Goal: Use online tool/utility: Utilize a website feature to perform a specific function

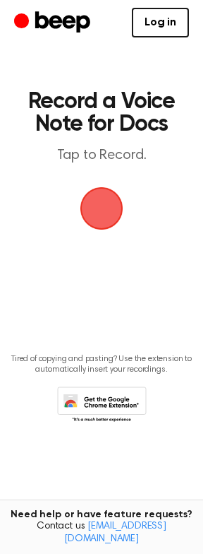
drag, startPoint x: 0, startPoint y: 0, endPoint x: -146, endPoint y: 192, distance: 241.0
click at [0, 192] on html "Log in Create Account Record a Voice Note for Docs Tap to Record. Tired of copy…" at bounding box center [101, 277] width 203 height 554
click at [124, 198] on span "button" at bounding box center [102, 208] width 43 height 43
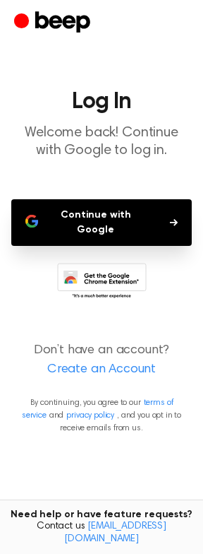
click at [107, 213] on button "Continue with Google" at bounding box center [101, 222] width 181 height 47
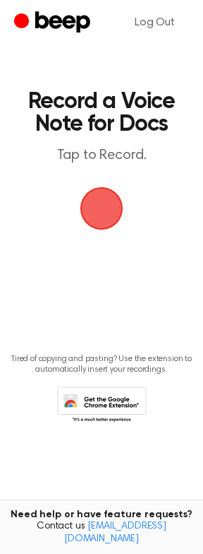
click at [107, 208] on span "button" at bounding box center [102, 208] width 73 height 73
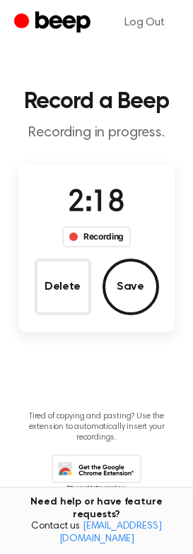
click at [118, 282] on button "Save" at bounding box center [130, 287] width 57 height 57
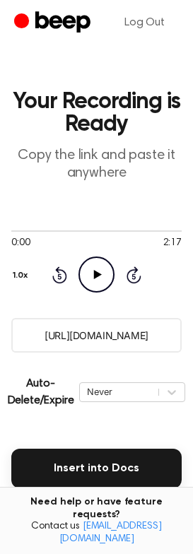
click at [97, 278] on icon "Play Audio" at bounding box center [96, 274] width 36 height 36
click at [97, 278] on icon at bounding box center [96, 274] width 6 height 9
click at [100, 278] on icon "Play Audio" at bounding box center [96, 274] width 36 height 36
click at [100, 278] on icon "Pause Audio" at bounding box center [96, 274] width 36 height 36
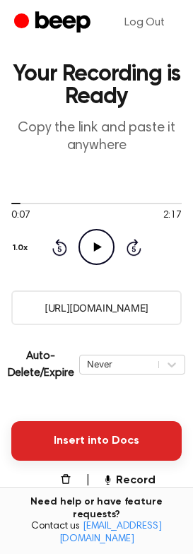
scroll to position [141, 0]
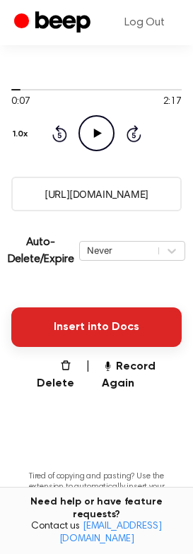
click at [94, 339] on button "Insert into Docs" at bounding box center [96, 327] width 170 height 40
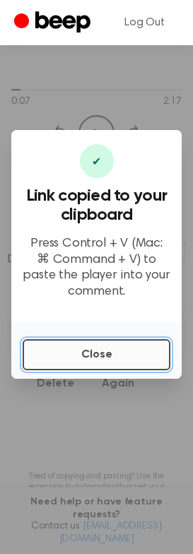
click at [61, 361] on button "Close" at bounding box center [97, 354] width 148 height 31
